Goal: Check status: Check status

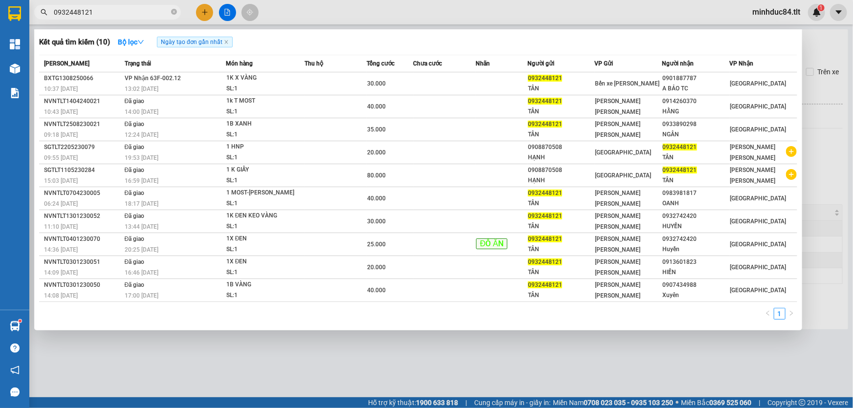
click at [137, 9] on input "0932448121" at bounding box center [111, 12] width 115 height 11
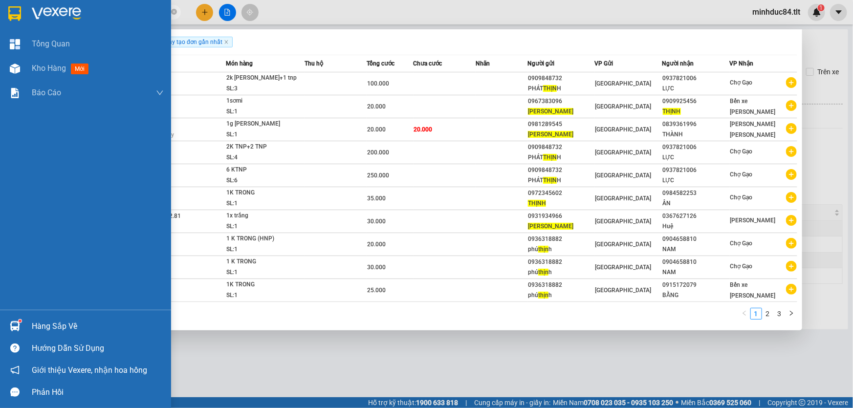
type input "[PERSON_NAME]"
click at [14, 328] on img at bounding box center [15, 326] width 10 height 10
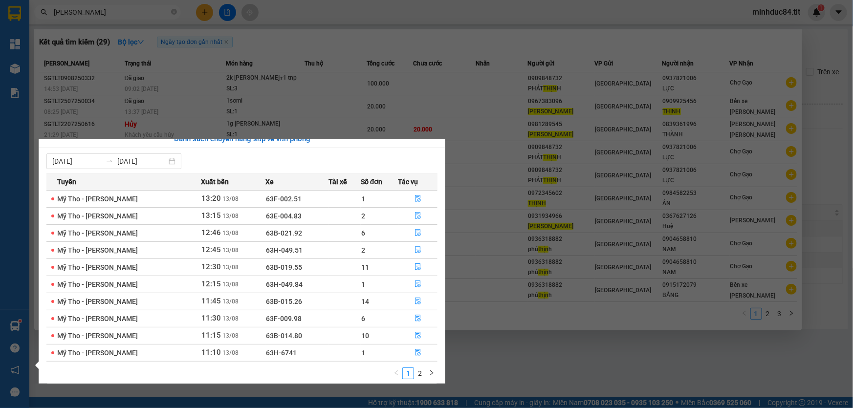
scroll to position [15, 0]
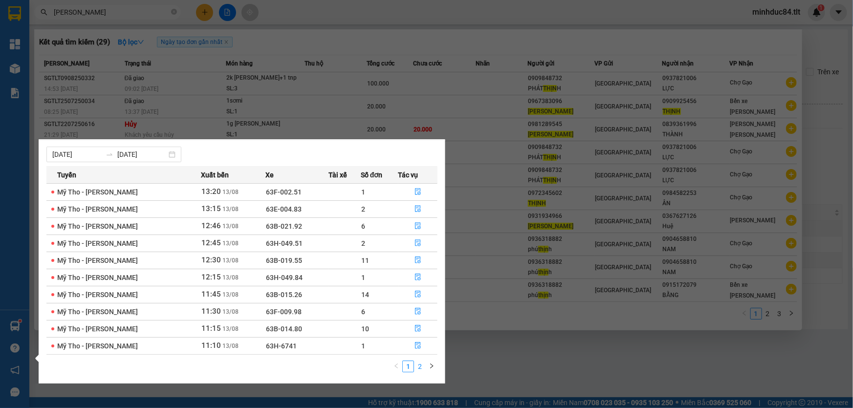
click at [421, 367] on link "2" at bounding box center [420, 366] width 11 height 11
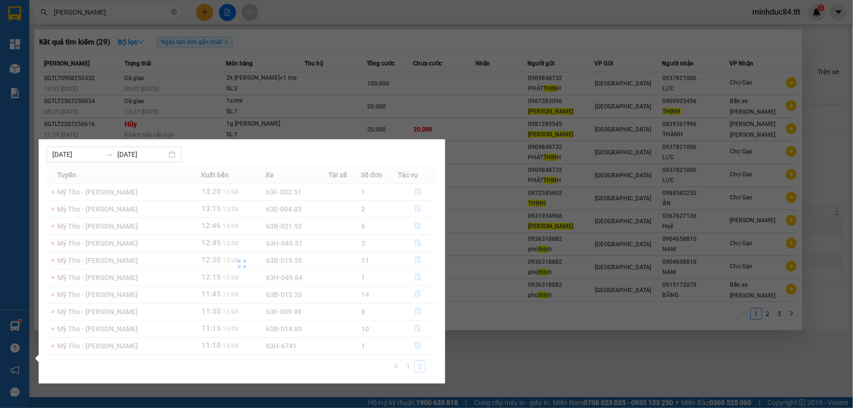
scroll to position [0, 0]
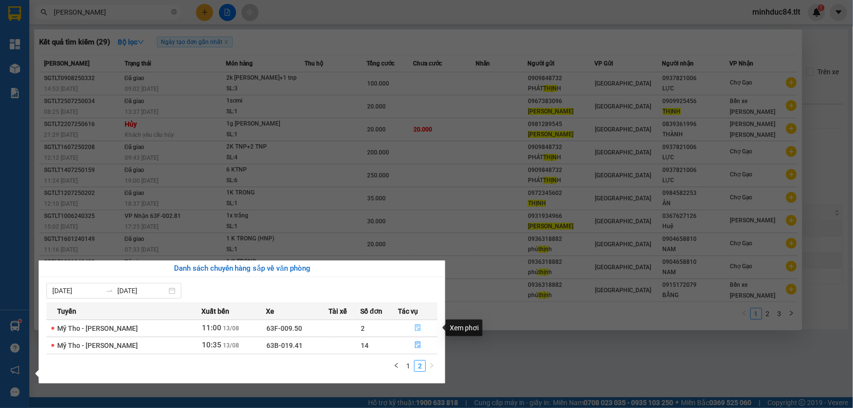
click at [420, 328] on button "button" at bounding box center [417, 329] width 39 height 16
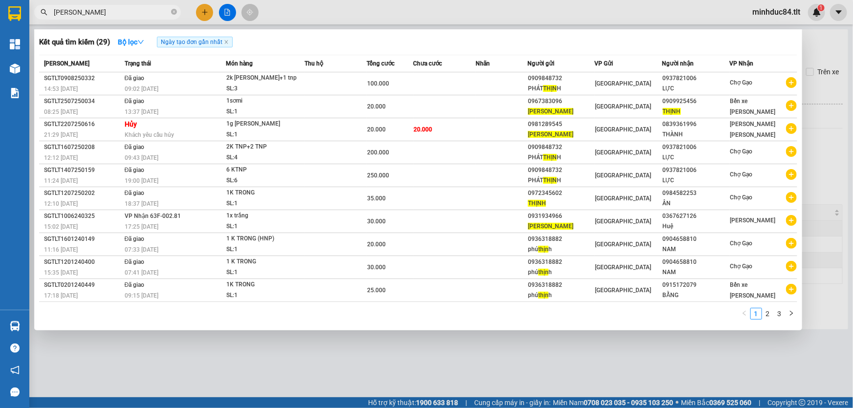
click at [472, 366] on div at bounding box center [426, 204] width 853 height 408
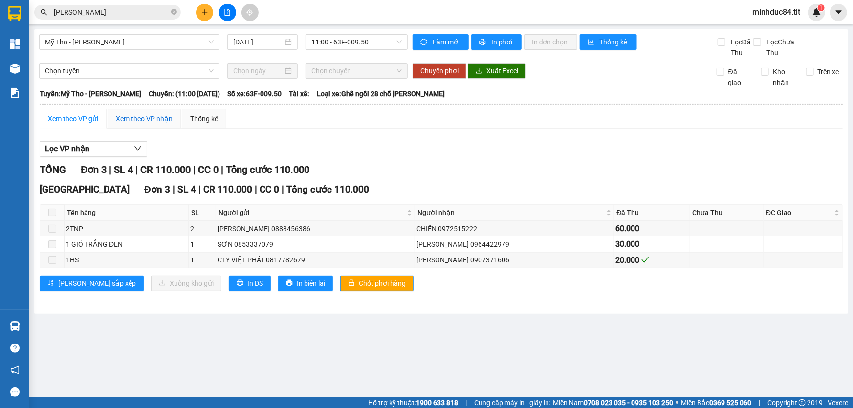
click at [137, 116] on div "Xem theo VP nhận" at bounding box center [144, 118] width 57 height 11
click at [87, 116] on div "Xem theo VP gửi" at bounding box center [73, 118] width 50 height 11
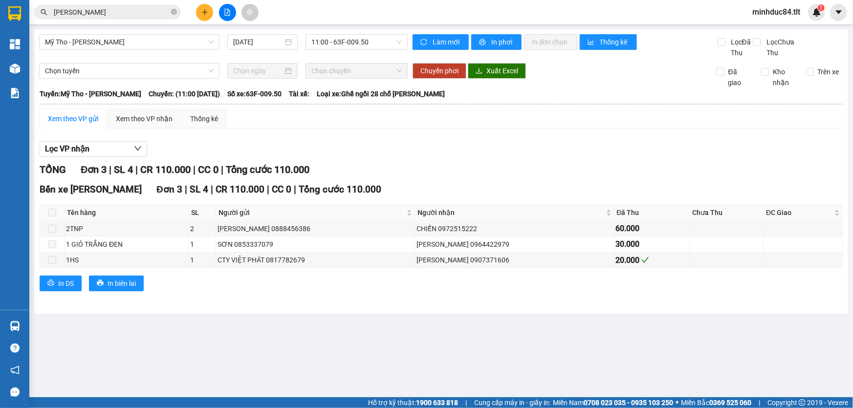
click at [177, 14] on span "[PERSON_NAME]" at bounding box center [107, 12] width 147 height 15
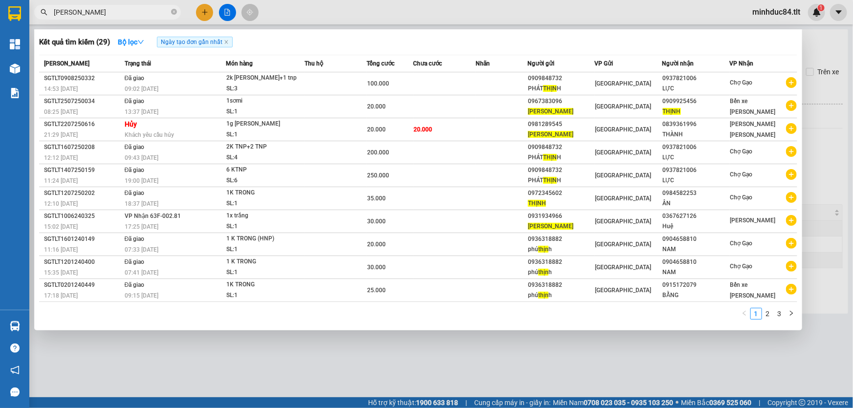
click at [146, 14] on input "[PERSON_NAME]" at bounding box center [111, 12] width 115 height 11
click at [170, 15] on span "[PERSON_NAME]" at bounding box center [107, 12] width 147 height 15
click at [176, 12] on icon "close-circle" at bounding box center [174, 12] width 6 height 6
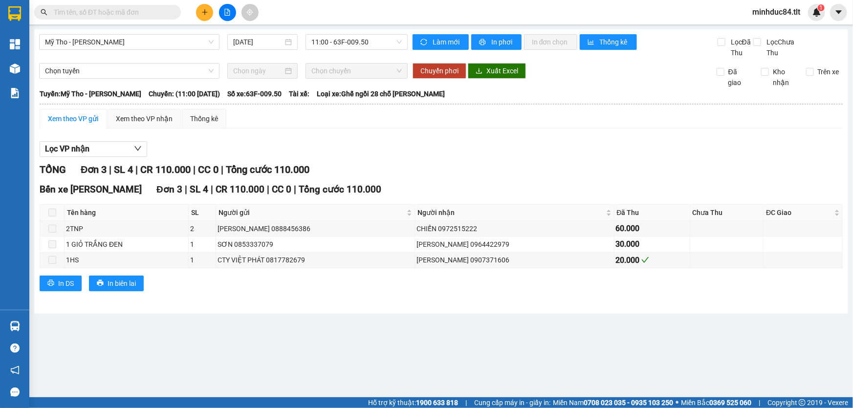
click at [164, 10] on input "text" at bounding box center [111, 12] width 115 height 11
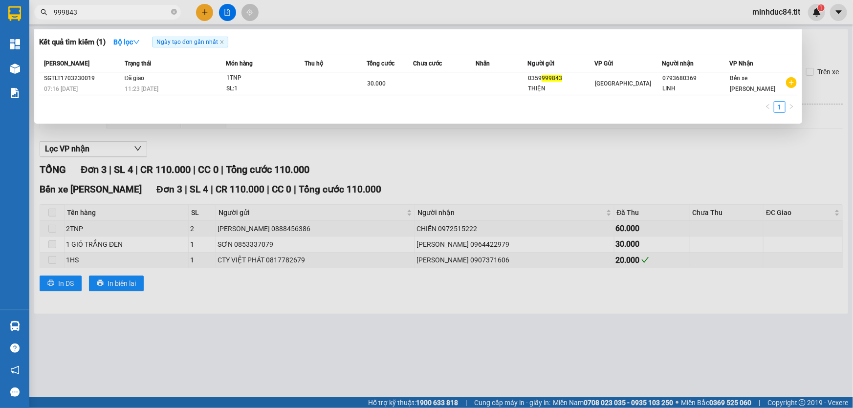
type input "999843"
click at [173, 10] on icon "close-circle" at bounding box center [174, 12] width 6 height 6
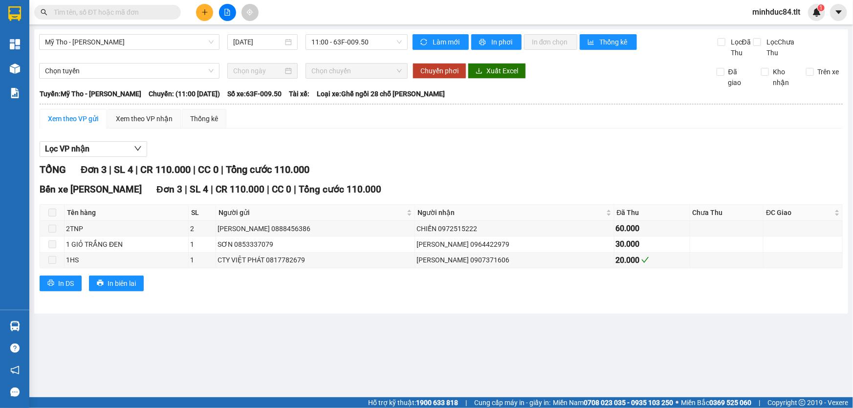
click at [161, 11] on input "text" at bounding box center [111, 12] width 115 height 11
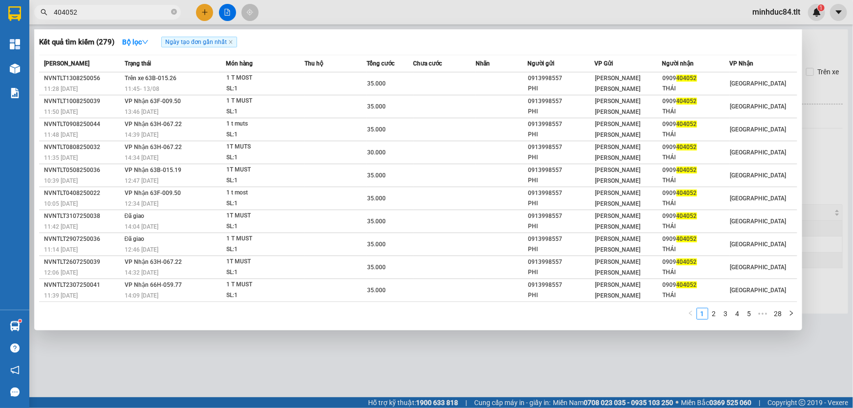
type input "404052"
click at [174, 10] on icon "close-circle" at bounding box center [174, 12] width 6 height 6
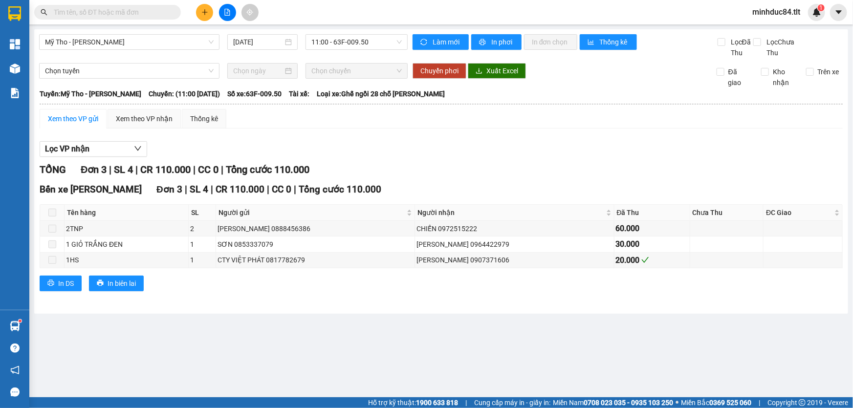
click at [142, 7] on input "text" at bounding box center [111, 12] width 115 height 11
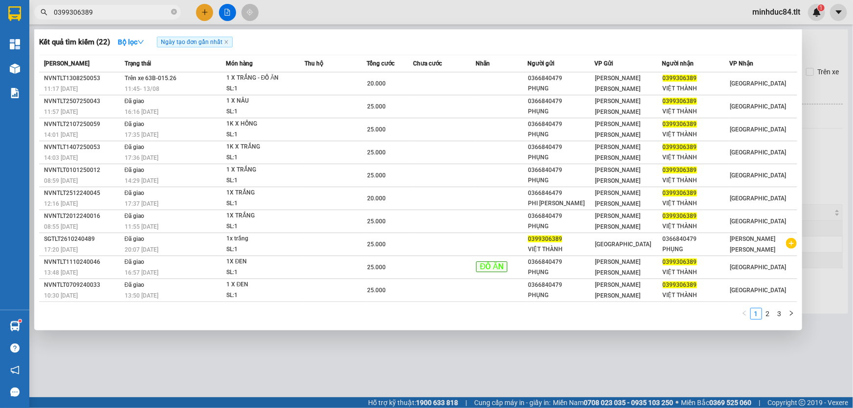
click at [129, 15] on input "0399306389" at bounding box center [111, 12] width 115 height 11
click at [130, 14] on input "0399306389" at bounding box center [111, 12] width 115 height 11
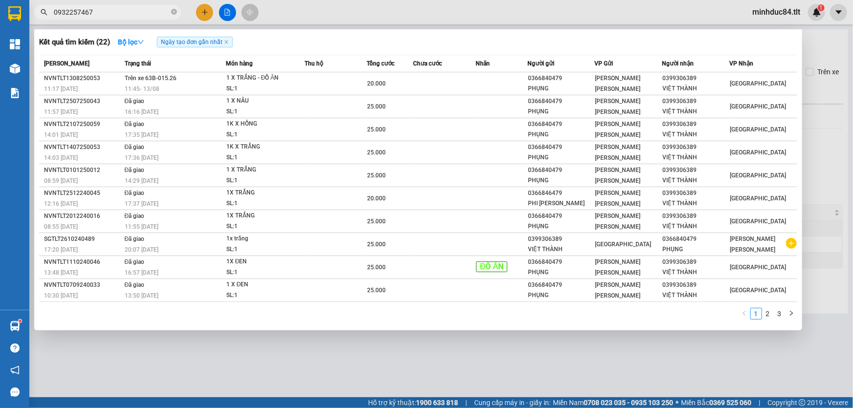
type input "0932257467"
